Goal: Information Seeking & Learning: Learn about a topic

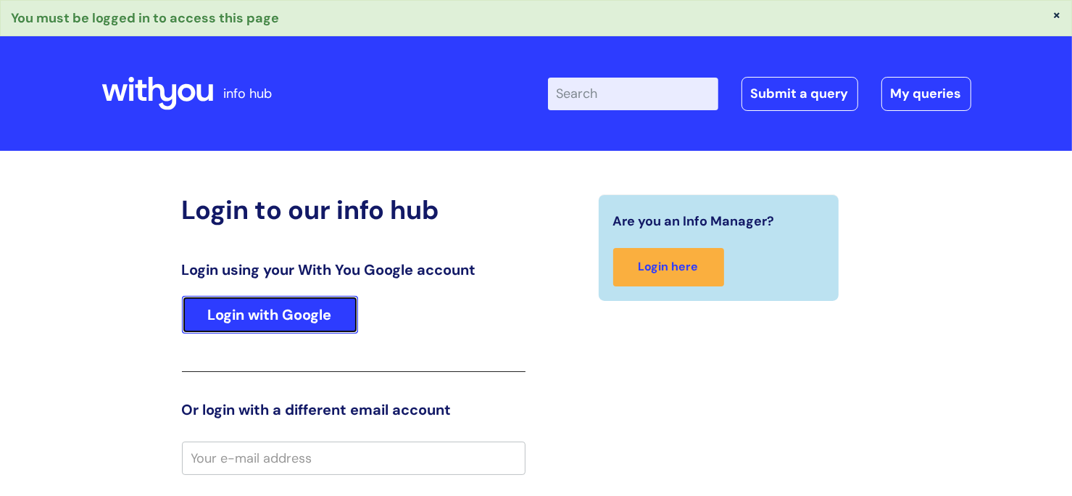
click at [195, 316] on link "Login with Google" at bounding box center [270, 315] width 176 height 38
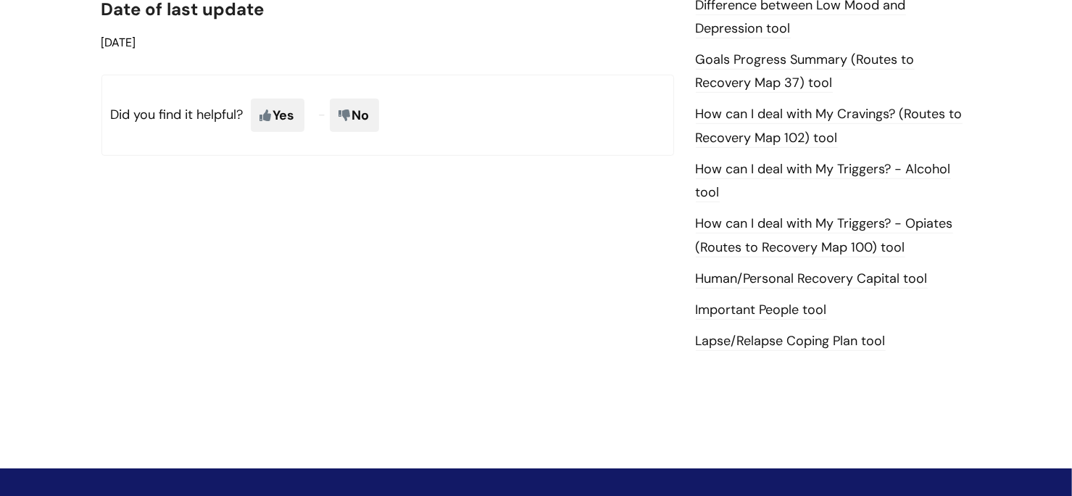
scroll to position [1015, 0]
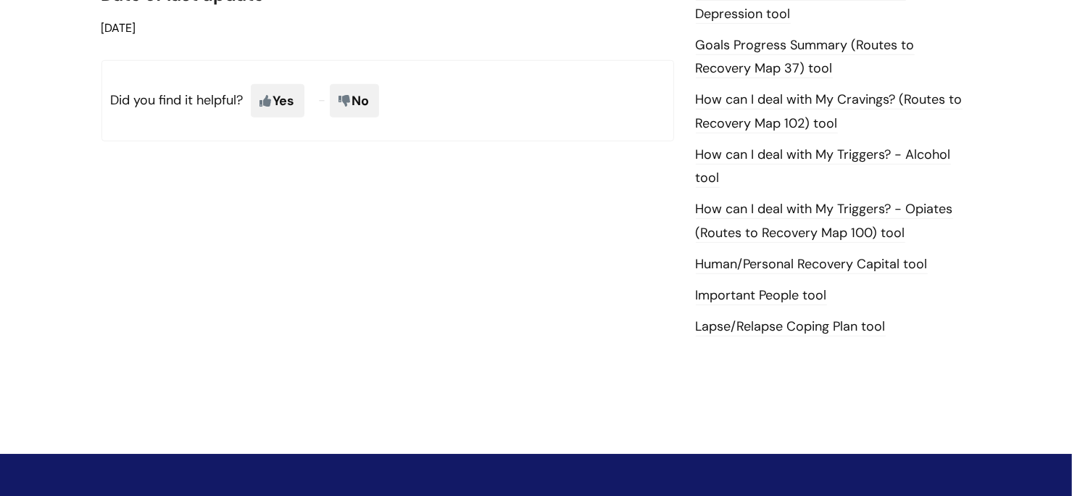
click at [848, 267] on link "Human/Personal Recovery Capital tool" at bounding box center [812, 264] width 232 height 19
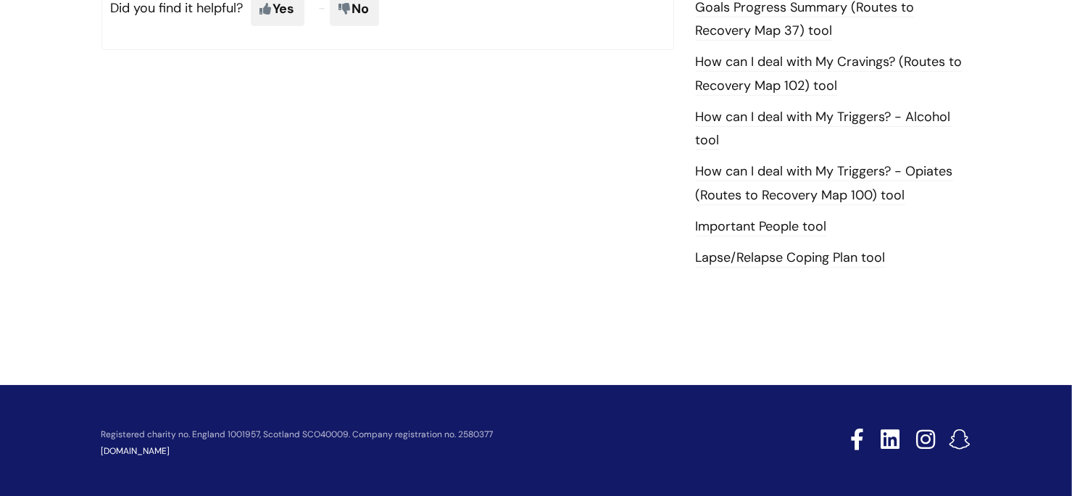
scroll to position [1058, 0]
